Goal: Information Seeking & Learning: Learn about a topic

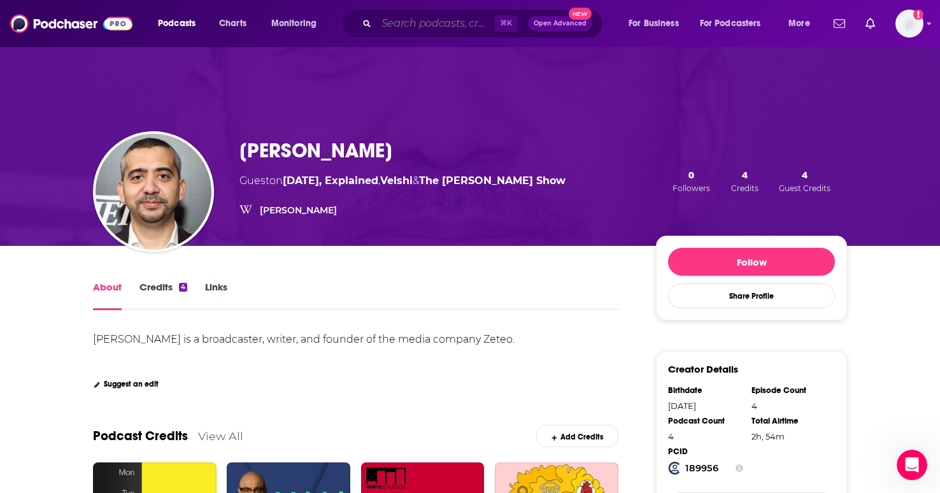
click at [419, 17] on input "Search podcasts, credits, & more..." at bounding box center [435, 23] width 118 height 20
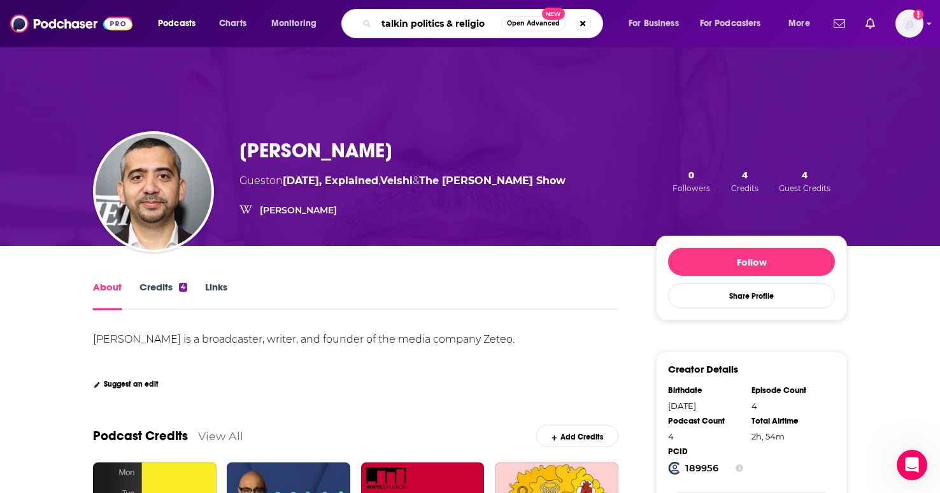
type input "talkin politics & religion"
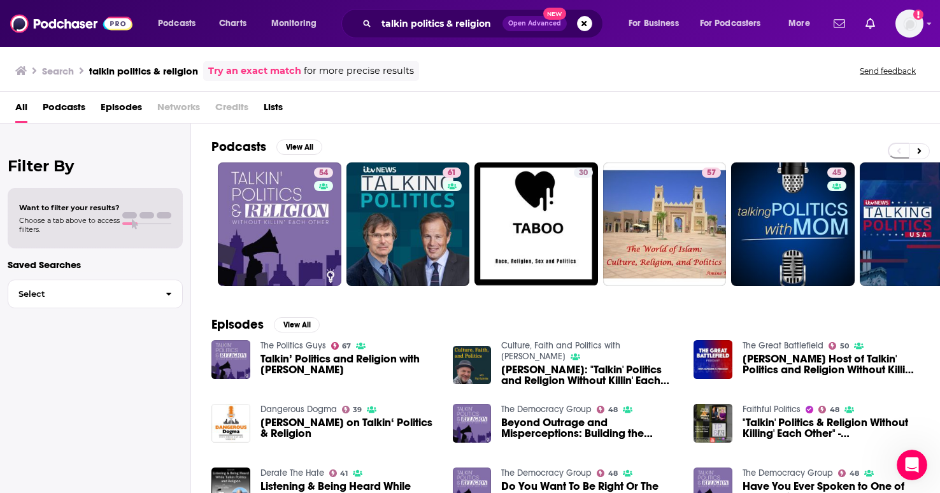
click at [315, 368] on span "Talkin’ Politics and Religion with [PERSON_NAME]" at bounding box center [349, 365] width 177 height 22
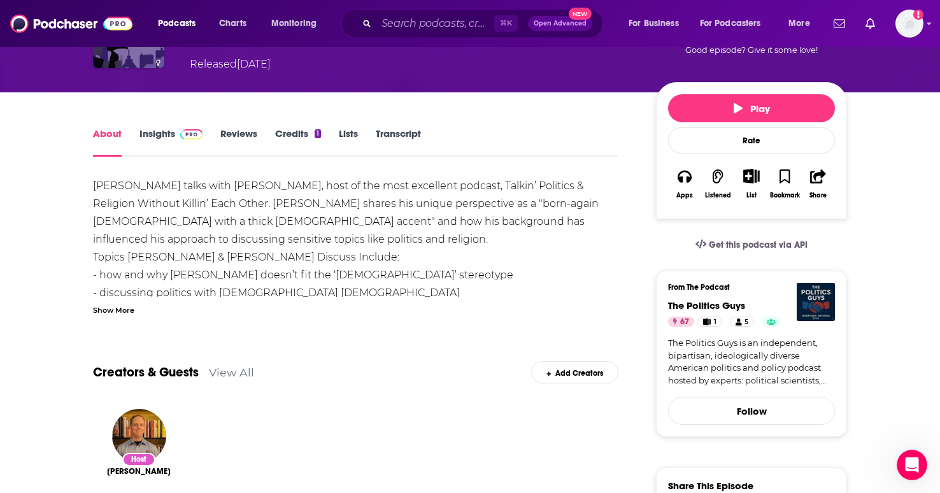
scroll to position [104, 0]
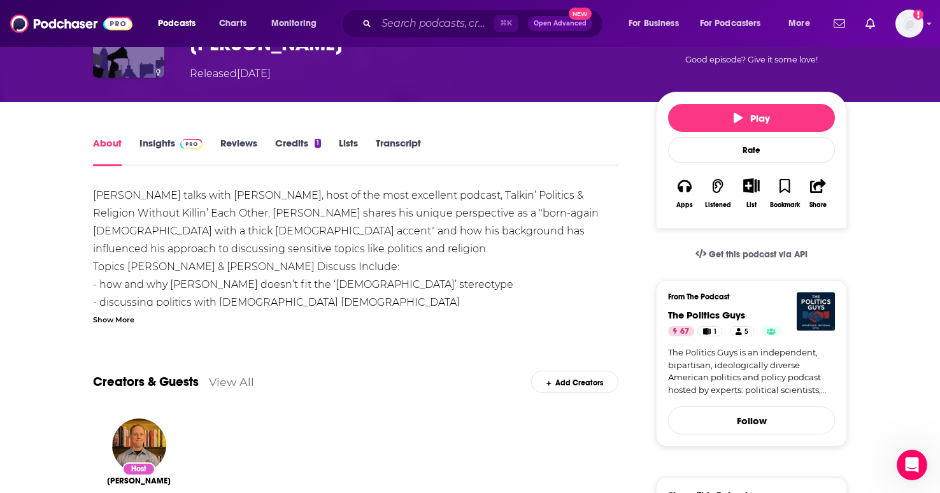
click at [170, 147] on link "Insights" at bounding box center [171, 151] width 63 height 29
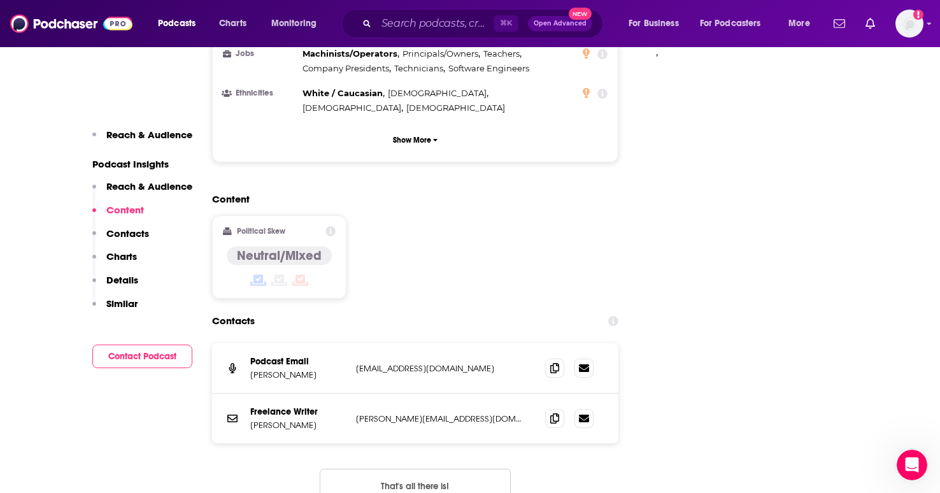
scroll to position [1100, 0]
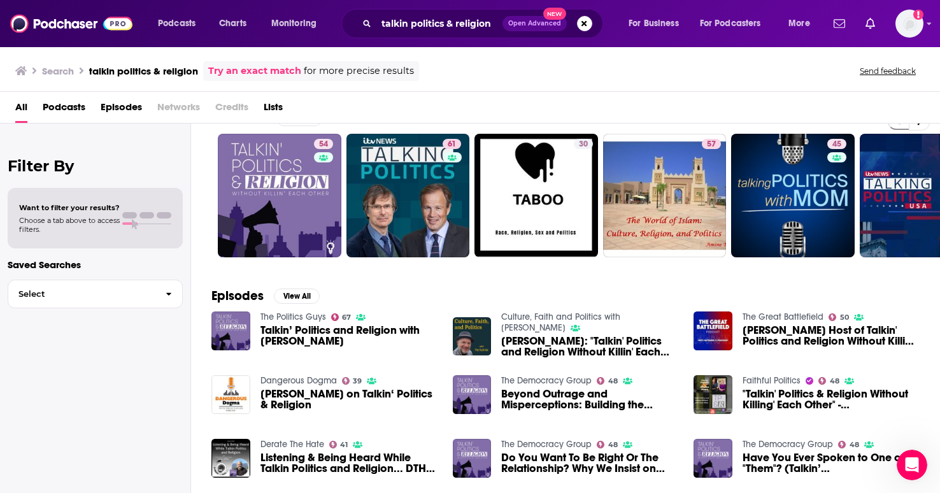
scroll to position [27, 0]
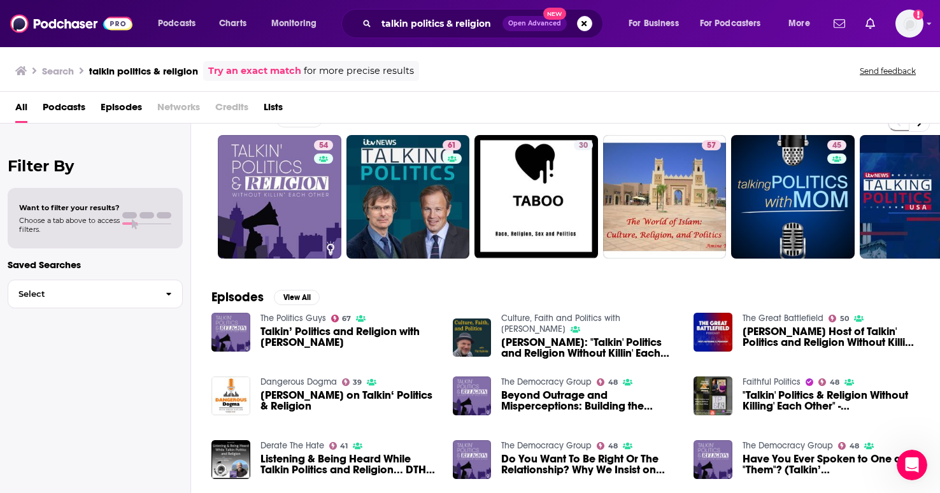
click at [531, 401] on span "Beyond Outrage and Misperceptions: Building the Muscles for Democracy | Talkin …" at bounding box center [589, 401] width 177 height 22
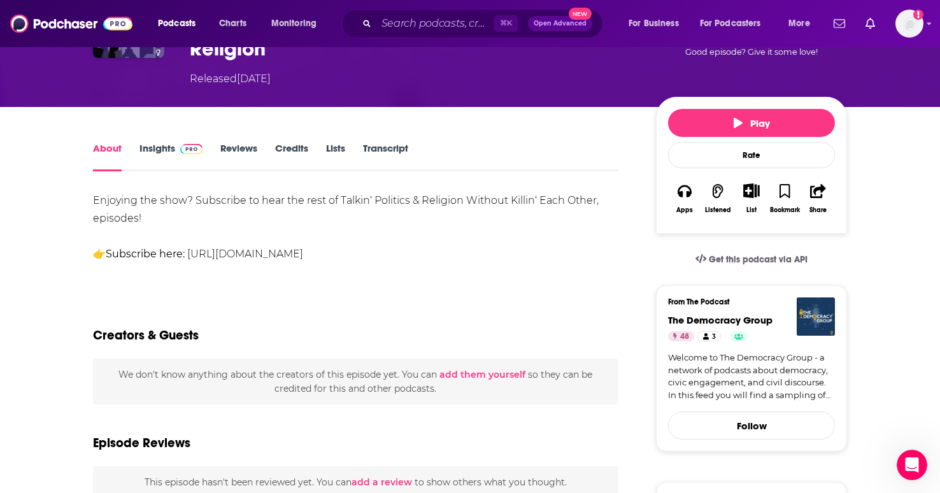
scroll to position [125, 0]
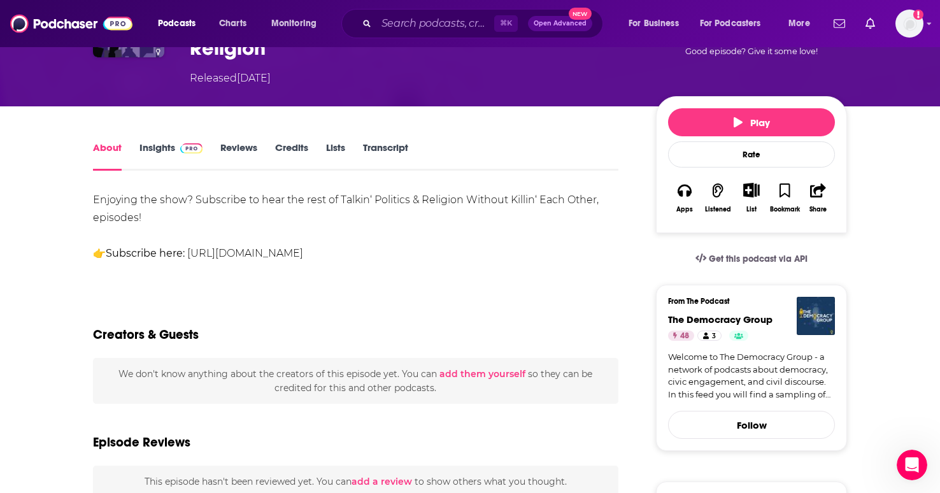
click at [163, 157] on link "Insights" at bounding box center [171, 155] width 63 height 29
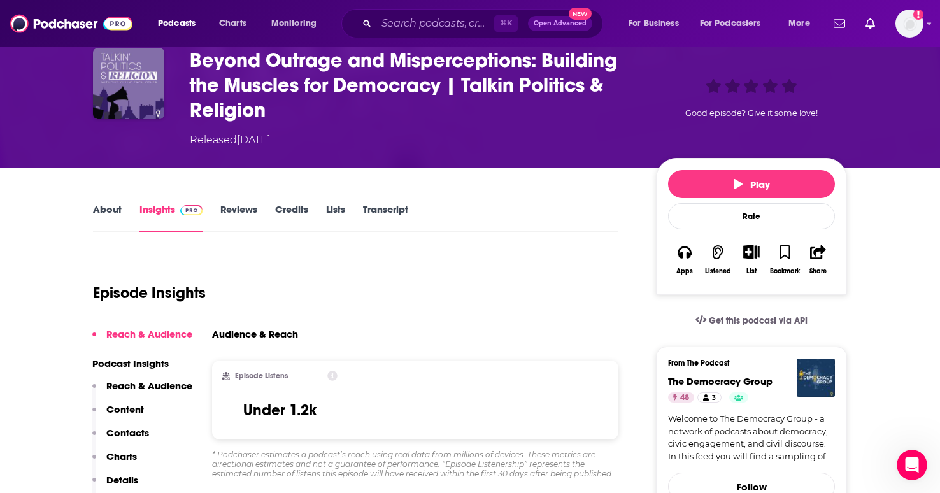
scroll to position [51, 0]
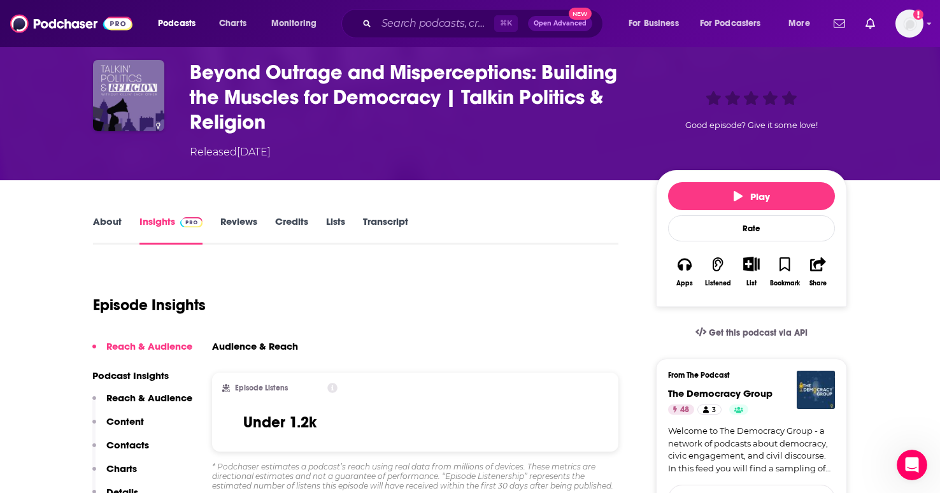
click at [711, 393] on span "The Democracy Group" at bounding box center [720, 393] width 104 height 12
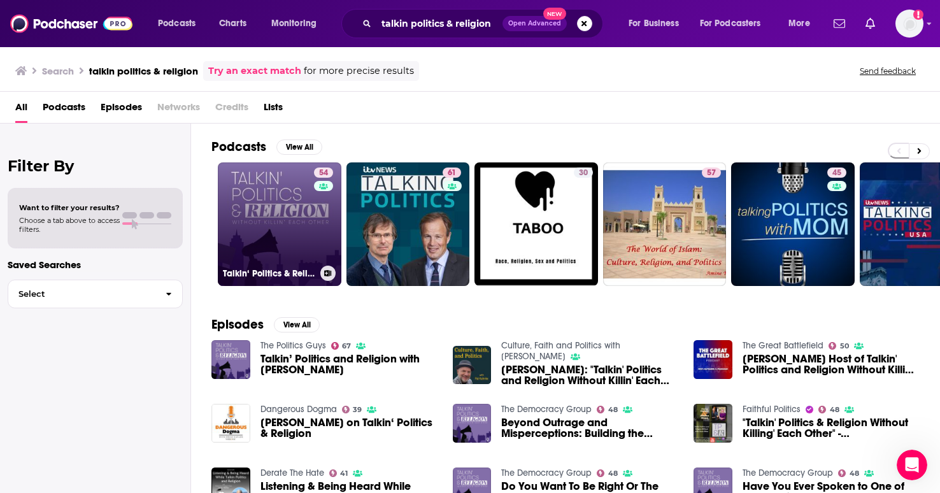
click at [294, 215] on link "54 Talkin‘ Politics & Religion Without Killin‘ Each Other" at bounding box center [280, 224] width 124 height 124
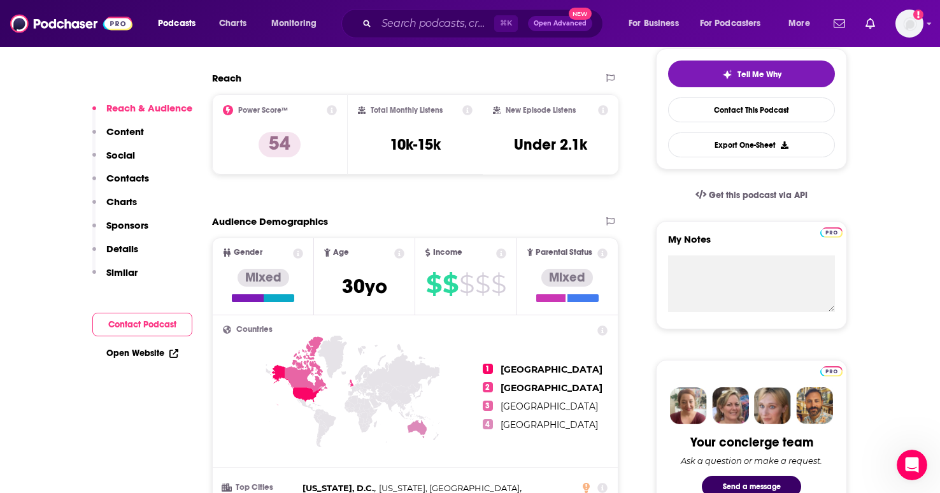
scroll to position [473, 0]
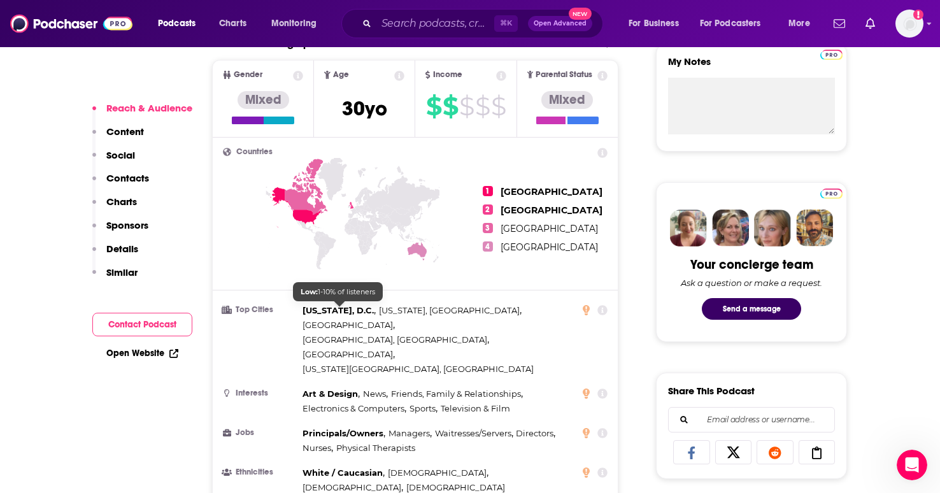
click at [359, 310] on span "[US_STATE], D.C." at bounding box center [338, 310] width 71 height 10
